Goal: Transaction & Acquisition: Purchase product/service

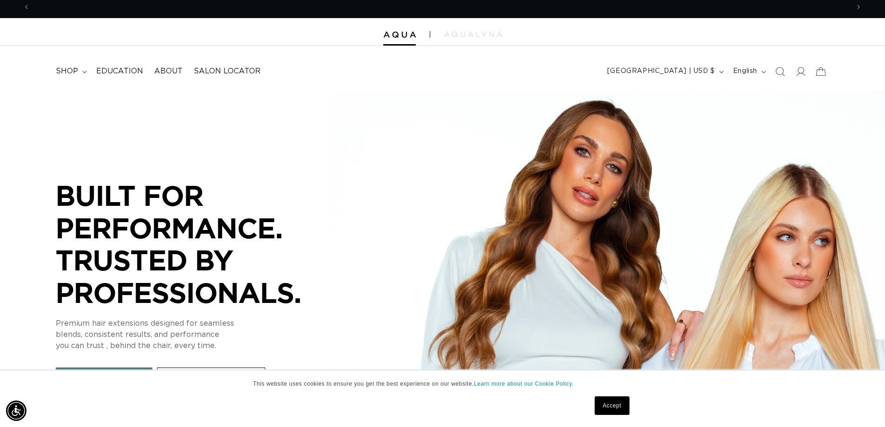
scroll to position [0, 819]
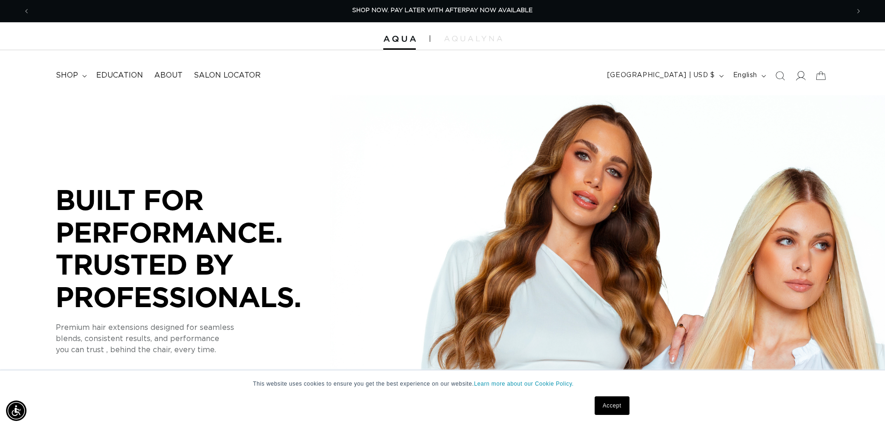
click at [800, 76] on icon at bounding box center [800, 76] width 10 height 10
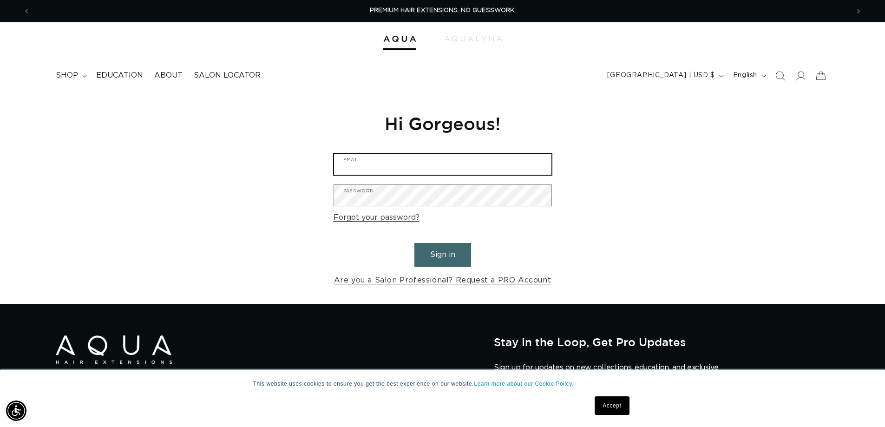
type input "newtownehair@gmail.com"
click at [443, 254] on button "Sign in" at bounding box center [442, 255] width 57 height 24
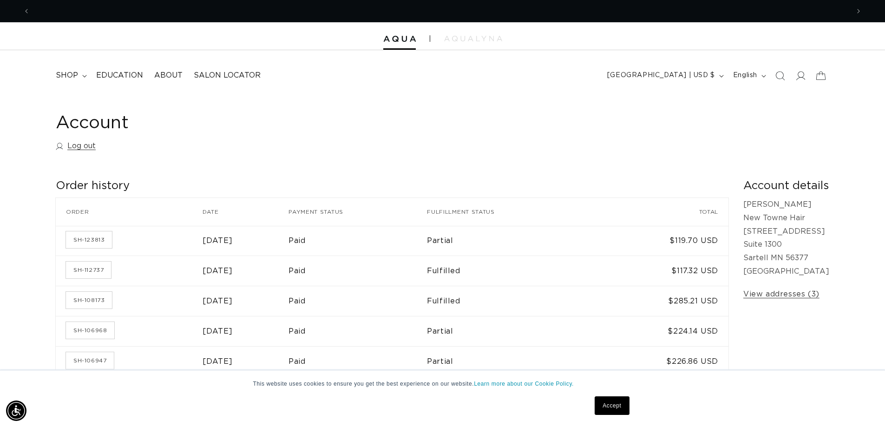
scroll to position [0, 819]
click at [71, 75] on span "shop" at bounding box center [67, 76] width 22 height 10
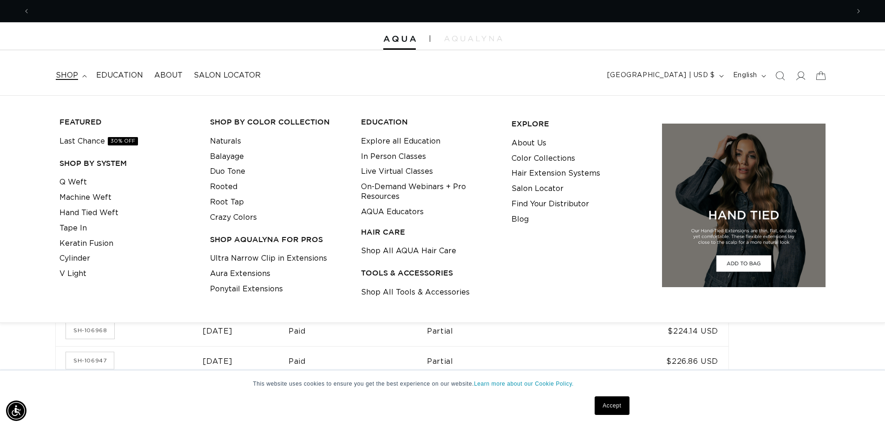
scroll to position [0, 0]
click at [73, 245] on link "Keratin Fusion" at bounding box center [86, 243] width 54 height 15
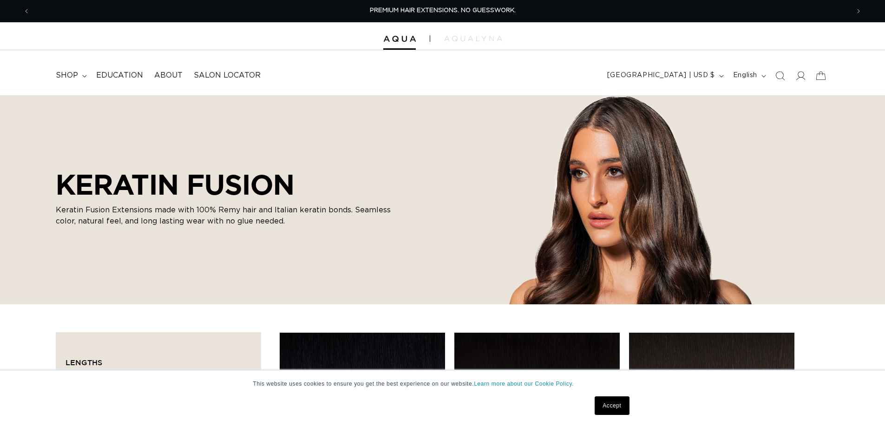
scroll to position [186, 0]
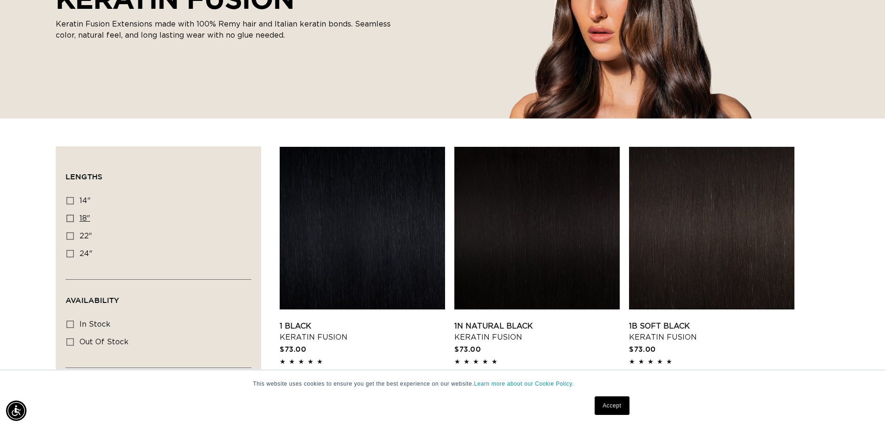
click at [68, 215] on rect at bounding box center [70, 218] width 7 height 7
click at [68, 215] on input "18" 18" (47 products)" at bounding box center [69, 218] width 7 height 7
checkbox input "true"
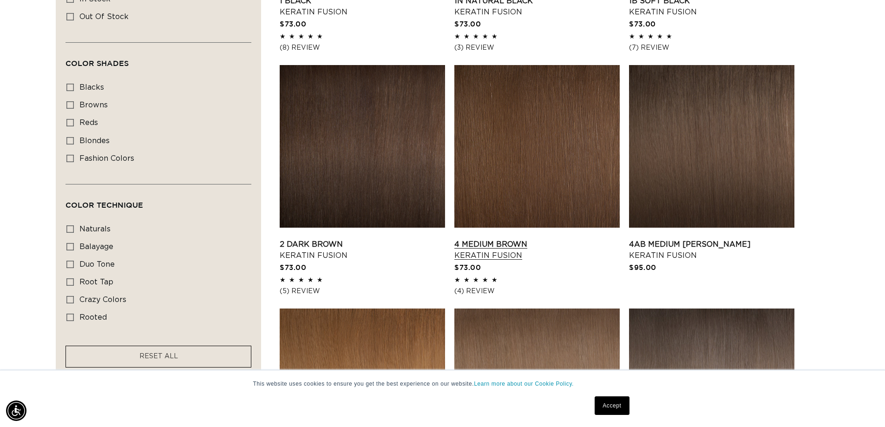
scroll to position [279, 0]
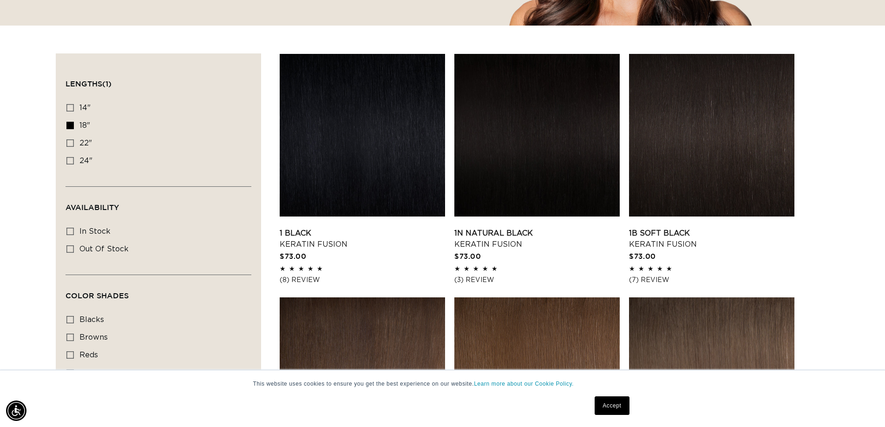
click at [66, 124] on div "Lengths 14" 14" (20 products) 18" 18" (47 products) 22" 22" (34 products) 24" 2…" at bounding box center [158, 142] width 186 height 90
click at [71, 124] on icon at bounding box center [69, 125] width 7 height 7
click at [71, 124] on input "18" 18" (47 products)" at bounding box center [69, 125] width 7 height 7
checkbox input "false"
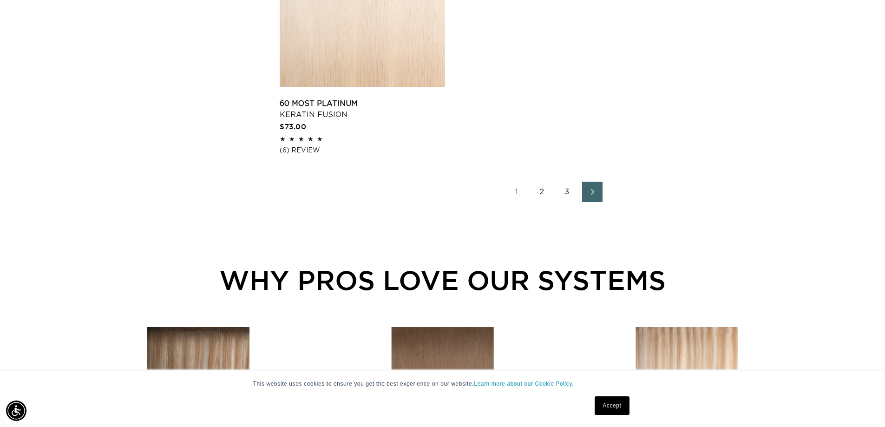
scroll to position [0, 1637]
click at [586, 192] on icon "Next page" at bounding box center [592, 192] width 12 height 7
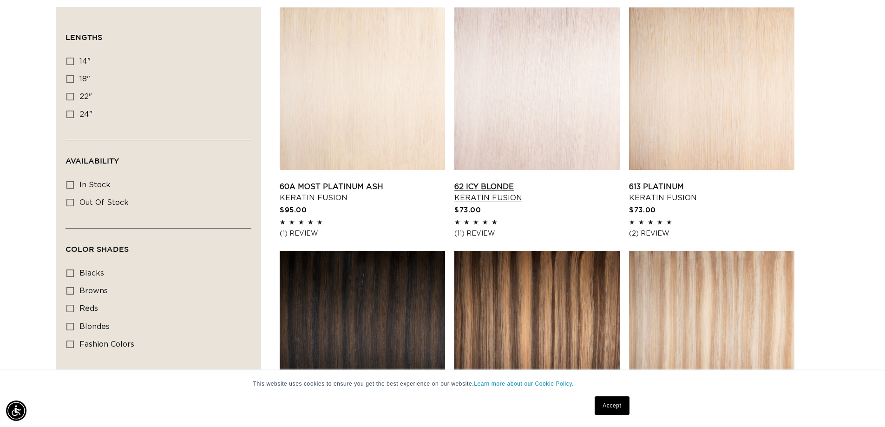
scroll to position [0, 819]
click at [488, 185] on link "62 Icy Blonde Keratin Fusion" at bounding box center [536, 192] width 165 height 22
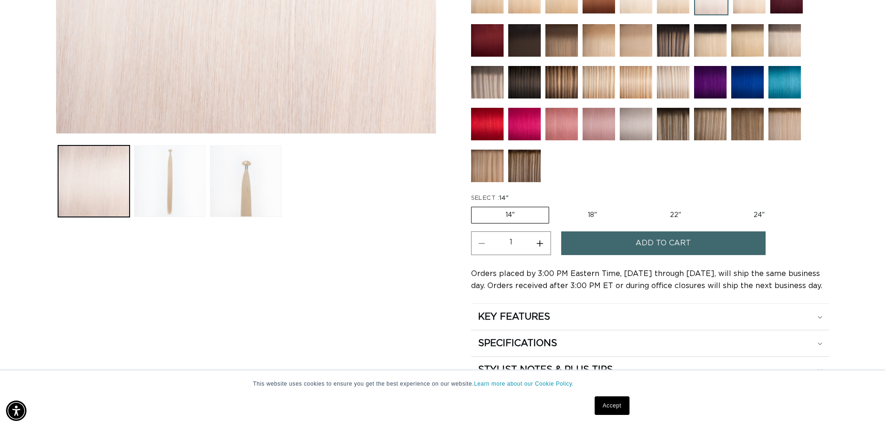
scroll to position [371, 0]
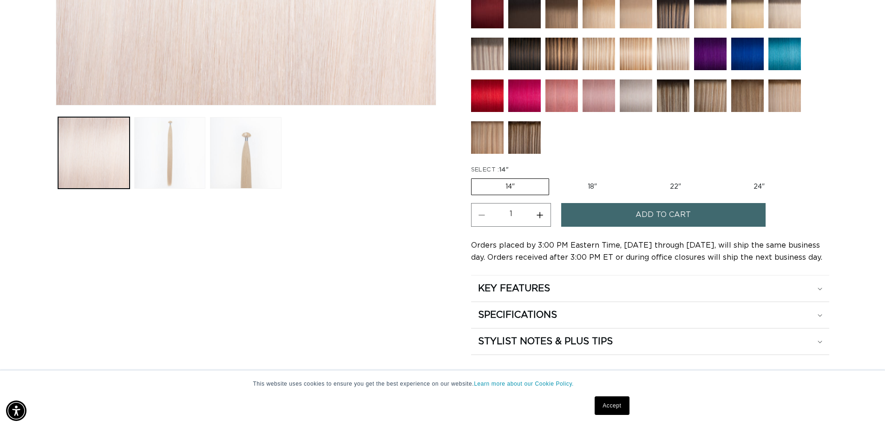
click at [581, 184] on label "18" Variant sold out or unavailable" at bounding box center [592, 187] width 77 height 16
click at [554, 177] on input "18" Variant sold out or unavailable" at bounding box center [554, 176] width 0 height 0
radio input "true"
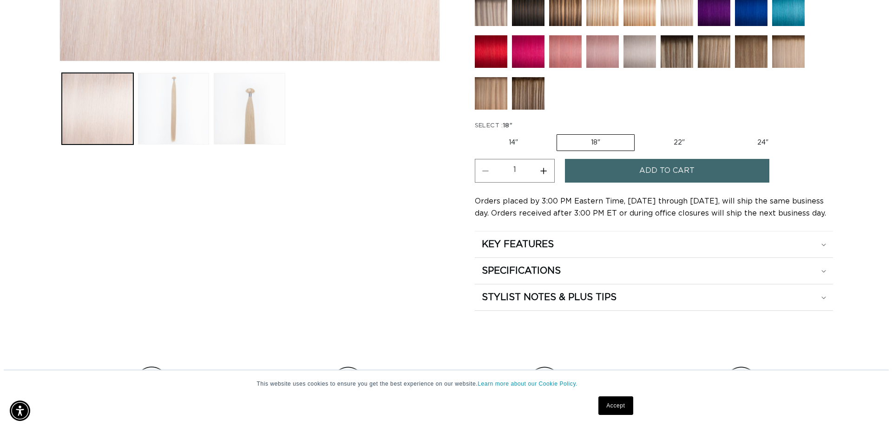
scroll to position [418, 0]
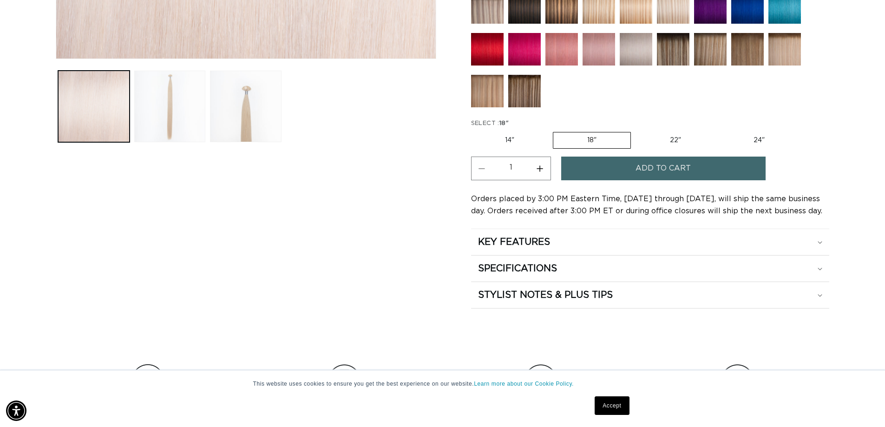
click at [642, 167] on span "Add to cart" at bounding box center [662, 168] width 55 height 24
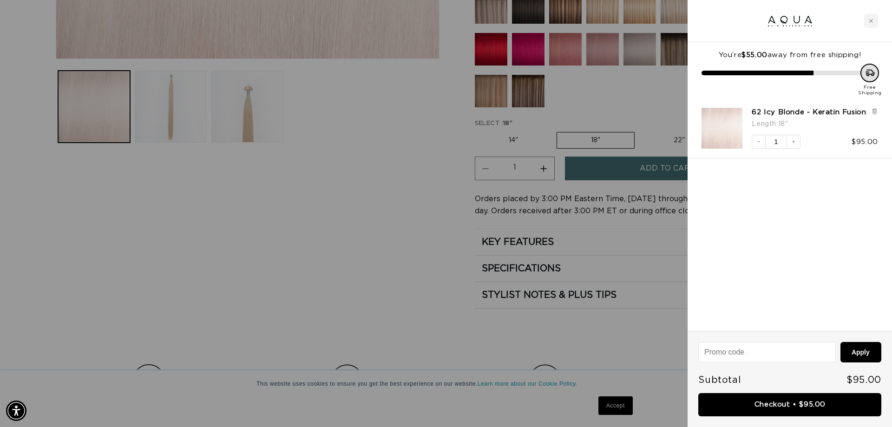
scroll to position [0, 0]
drag, startPoint x: 790, startPoint y: 404, endPoint x: 782, endPoint y: 394, distance: 12.9
click at [791, 404] on link "Checkout • $95.00" at bounding box center [789, 405] width 183 height 24
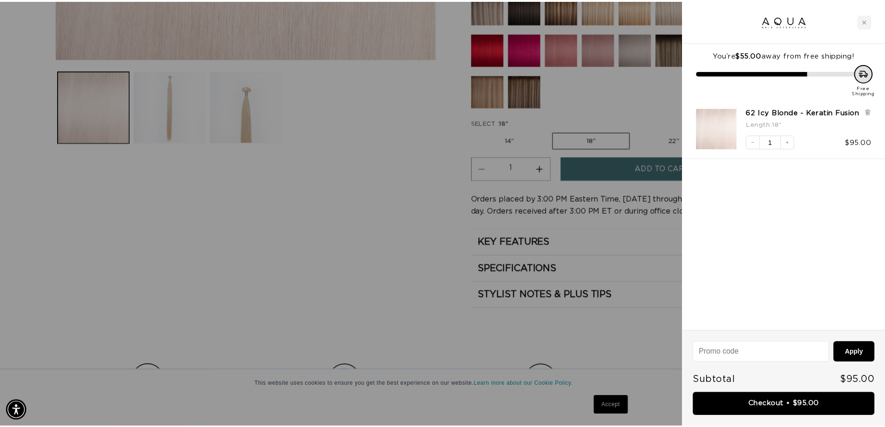
scroll to position [0, 1651]
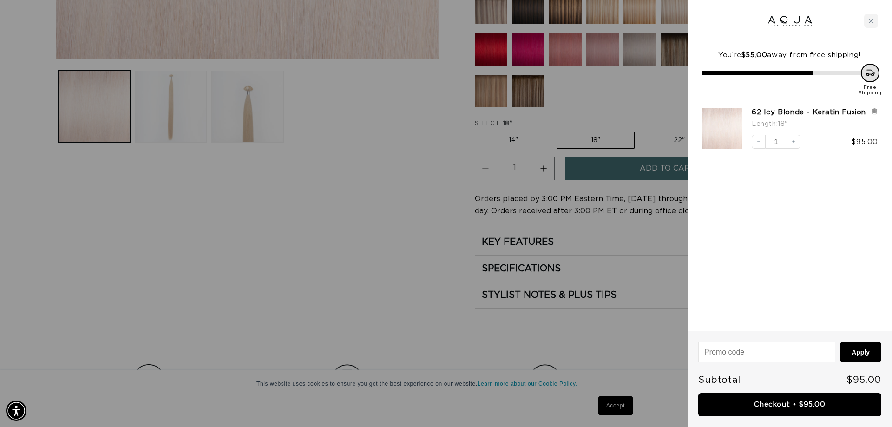
click at [372, 229] on div at bounding box center [446, 213] width 892 height 427
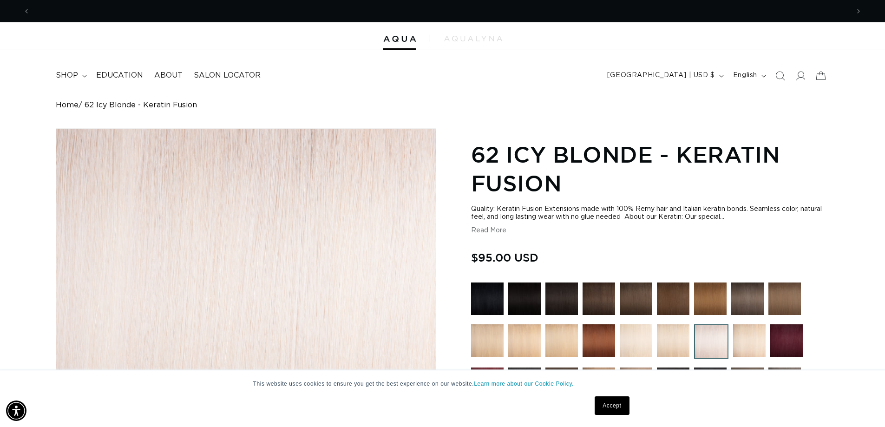
scroll to position [0, 819]
click at [125, 78] on span "Education" at bounding box center [119, 76] width 47 height 10
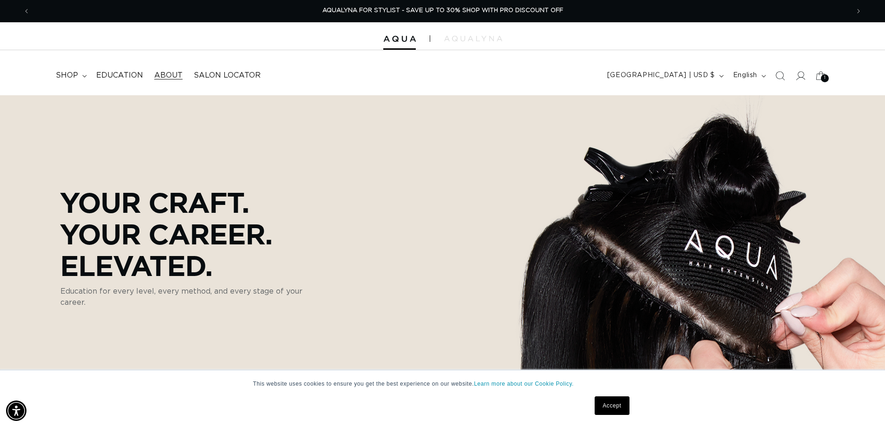
click at [167, 74] on span "About" at bounding box center [168, 76] width 28 height 10
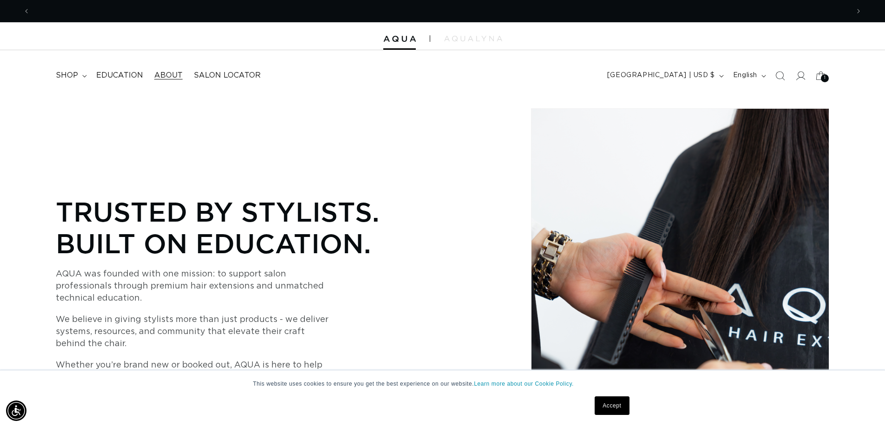
scroll to position [0, 1637]
click at [802, 72] on icon at bounding box center [800, 76] width 10 height 10
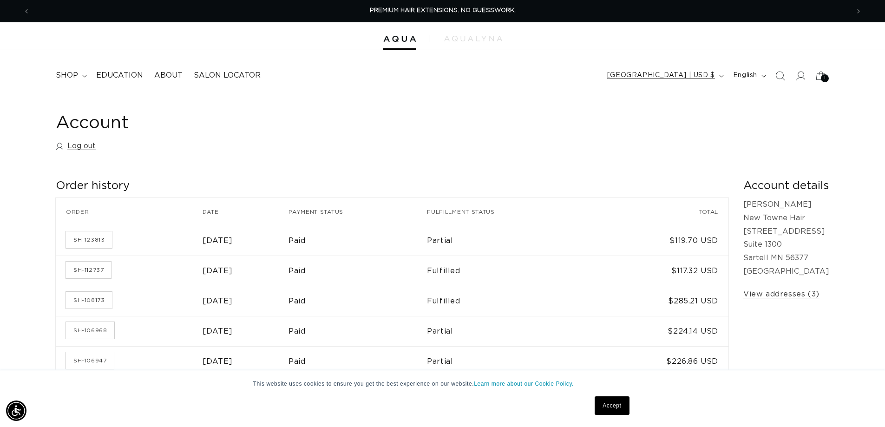
click at [721, 73] on button "[GEOGRAPHIC_DATA] | USD $" at bounding box center [664, 76] width 126 height 18
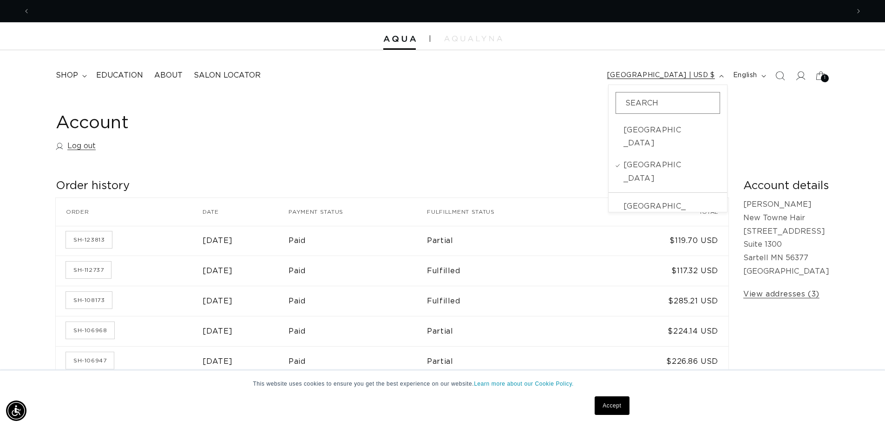
scroll to position [0, 819]
click at [721, 73] on button "[GEOGRAPHIC_DATA] | USD $" at bounding box center [664, 76] width 126 height 18
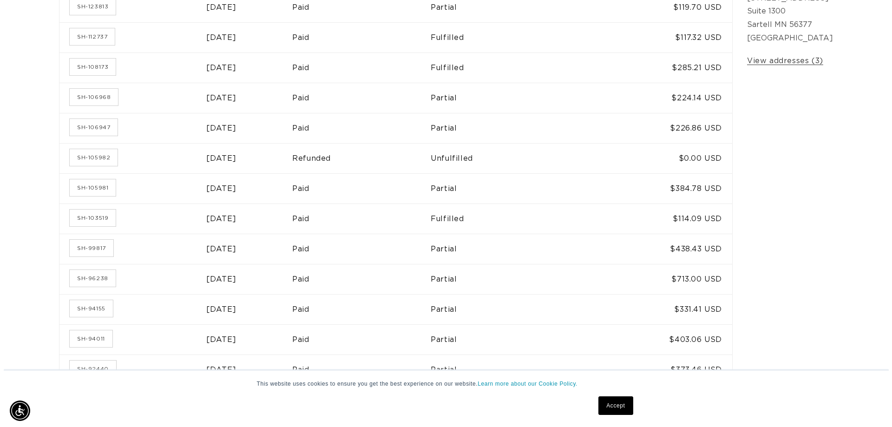
scroll to position [0, 0]
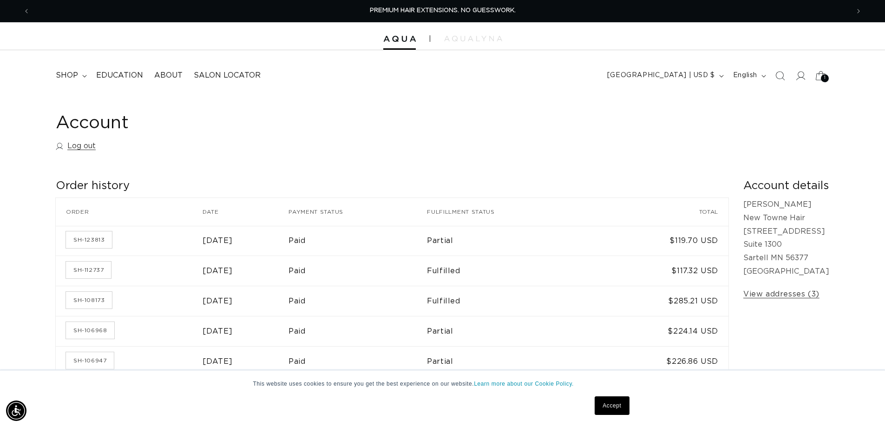
click at [819, 77] on icon at bounding box center [820, 76] width 22 height 22
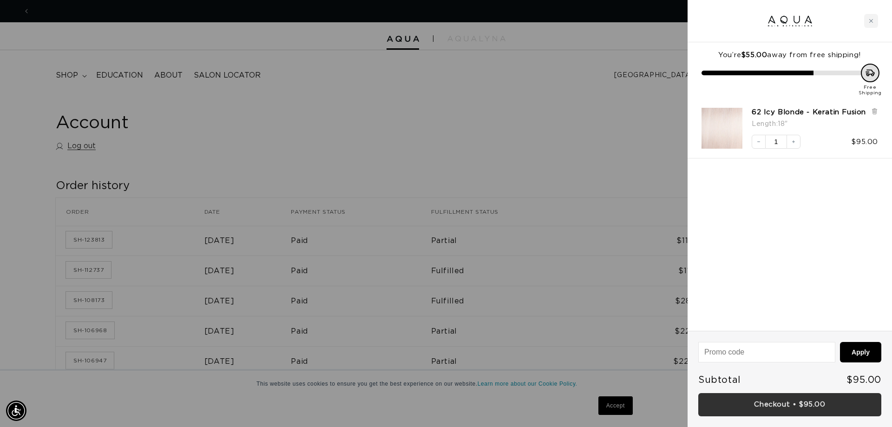
scroll to position [0, 826]
click at [812, 407] on link "Checkout • $95.00" at bounding box center [789, 405] width 183 height 24
